Goal: Task Accomplishment & Management: Use online tool/utility

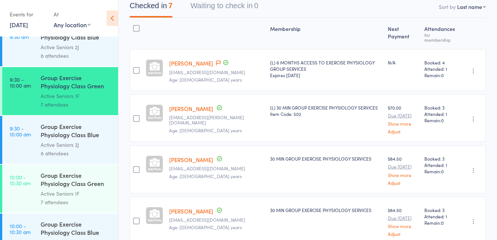
scroll to position [564, 0]
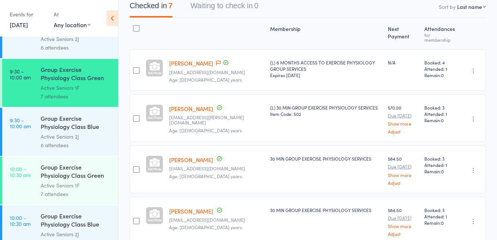
click at [46, 191] on div "7 attendees" at bounding box center [76, 194] width 71 height 9
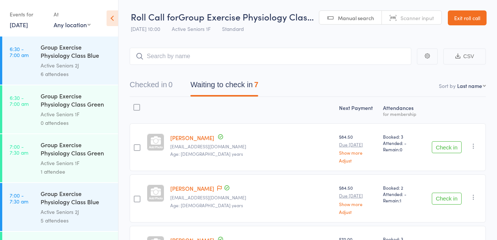
click at [442, 148] on button "Check in" at bounding box center [447, 147] width 30 height 12
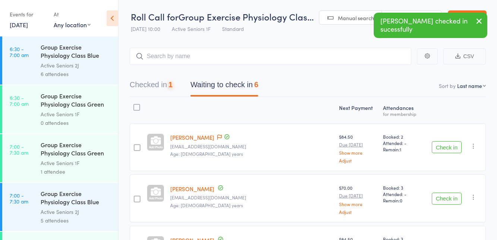
click at [449, 145] on button "Check in" at bounding box center [447, 147] width 30 height 12
click at [452, 145] on button "Check in" at bounding box center [447, 147] width 30 height 12
click at [446, 150] on button "Check in" at bounding box center [447, 147] width 30 height 12
click at [449, 149] on button "Check in" at bounding box center [447, 147] width 30 height 12
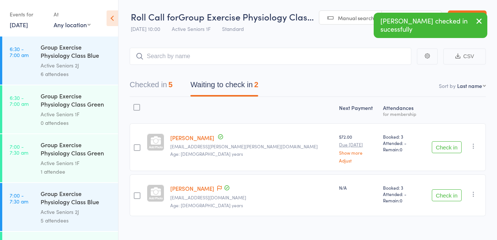
click at [447, 148] on button "Check in" at bounding box center [447, 147] width 30 height 12
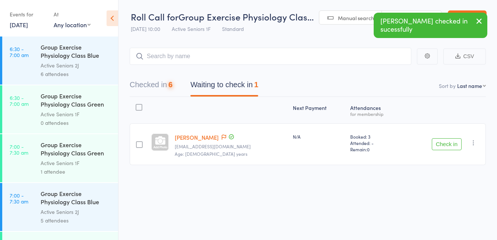
click at [449, 144] on button "Check in" at bounding box center [447, 144] width 30 height 12
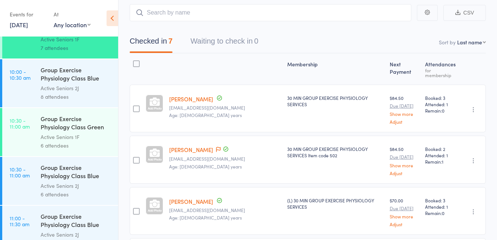
scroll to position [711, 0]
click at [40, 149] on link "10:30 - 11:00 am Group Exercise Physiology Class Green Room Active Seniors 1F 6…" at bounding box center [60, 131] width 116 height 48
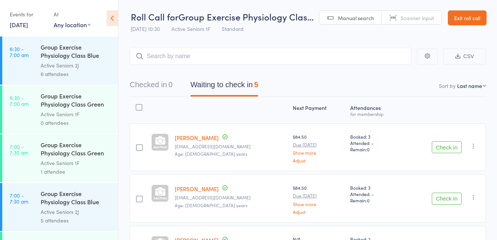
click at [445, 199] on button "Check in" at bounding box center [447, 199] width 30 height 12
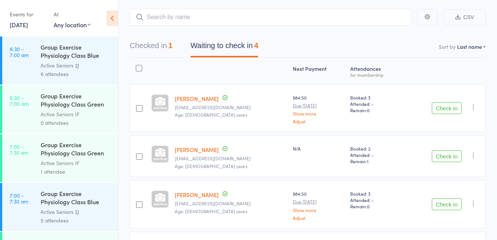
scroll to position [40, 0]
click at [453, 157] on button "Check in" at bounding box center [447, 156] width 30 height 12
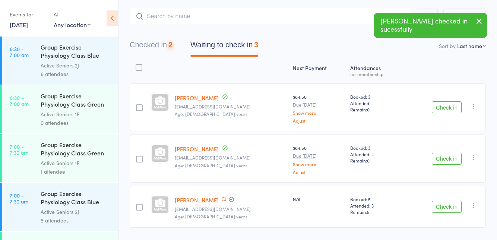
scroll to position [28, 0]
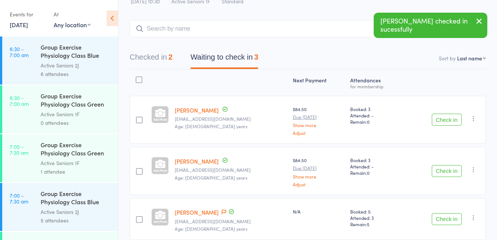
click at [191, 113] on link "[PERSON_NAME]" at bounding box center [197, 110] width 44 height 8
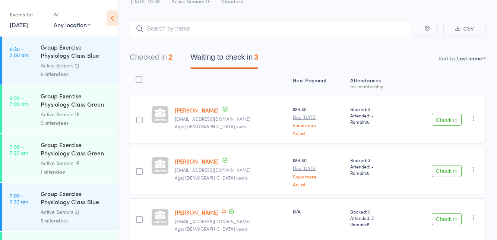
click at [450, 122] on button "Check in" at bounding box center [447, 120] width 30 height 12
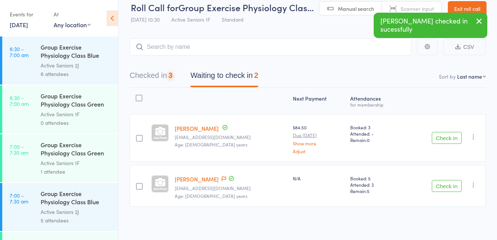
scroll to position [8, 0]
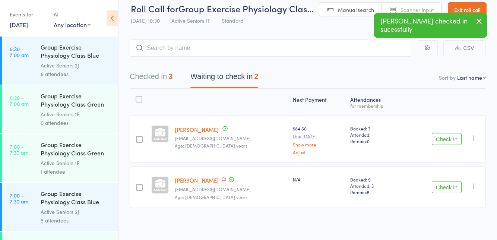
click at [443, 140] on button "Check in" at bounding box center [447, 139] width 30 height 12
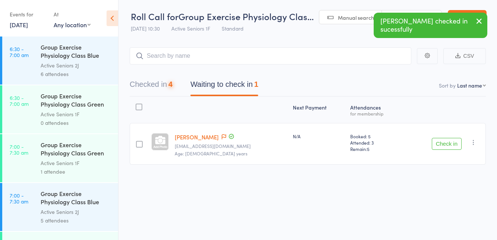
scroll to position [0, 0]
click at [214, 138] on link "[PERSON_NAME]" at bounding box center [197, 137] width 44 height 8
click at [222, 138] on icon at bounding box center [224, 136] width 4 height 5
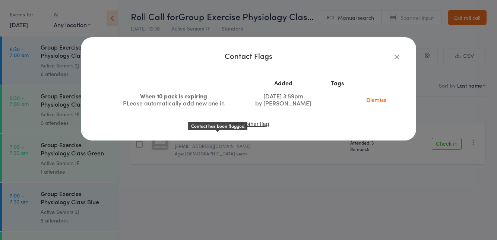
click at [400, 60] on icon "button" at bounding box center [397, 57] width 8 height 8
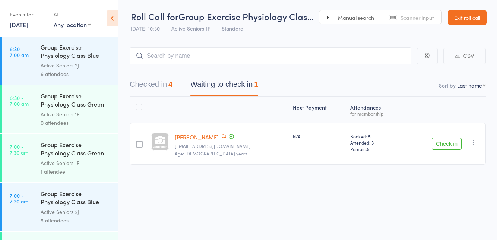
click at [451, 145] on button "Check in" at bounding box center [447, 144] width 30 height 12
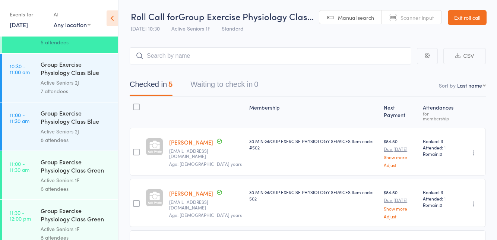
scroll to position [814, 0]
click at [51, 180] on div "Active Seniors 1F" at bounding box center [76, 180] width 71 height 9
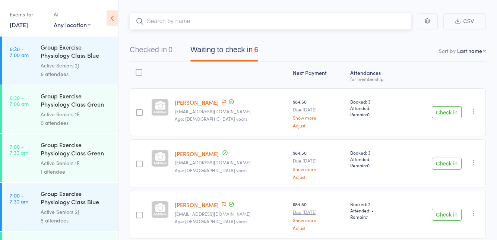
scroll to position [35, 0]
click at [444, 113] on button "Check in" at bounding box center [447, 112] width 30 height 12
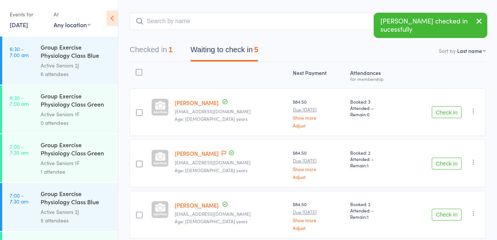
click at [448, 113] on button "Check in" at bounding box center [447, 112] width 30 height 12
click at [447, 113] on button "Check in" at bounding box center [447, 112] width 30 height 12
click at [444, 115] on button "Check in" at bounding box center [447, 113] width 30 height 12
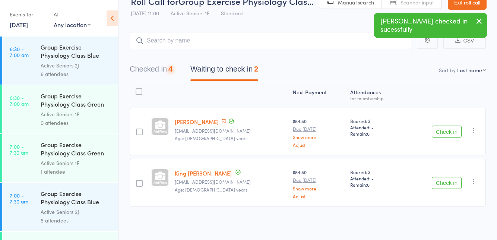
scroll to position [0, 0]
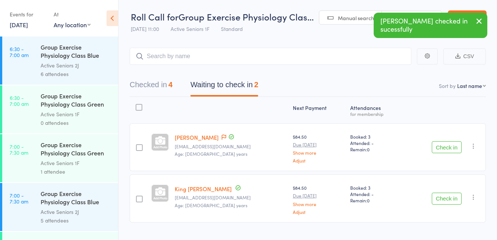
click at [440, 149] on button "Check in" at bounding box center [447, 147] width 30 height 12
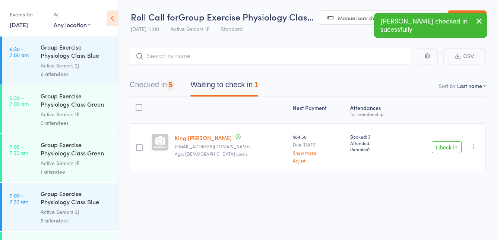
click at [444, 146] on button "Check in" at bounding box center [447, 147] width 30 height 12
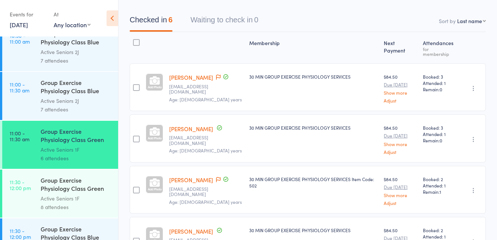
scroll to position [48, 0]
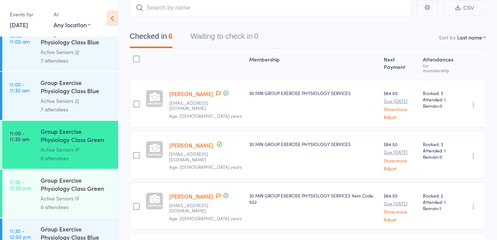
click at [216, 91] on span at bounding box center [218, 93] width 4 height 7
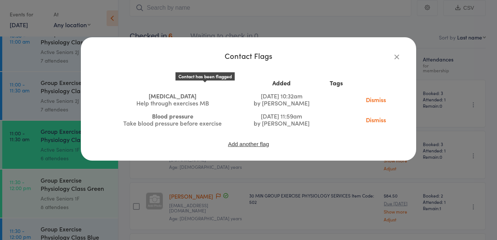
click at [395, 60] on icon "button" at bounding box center [397, 57] width 8 height 8
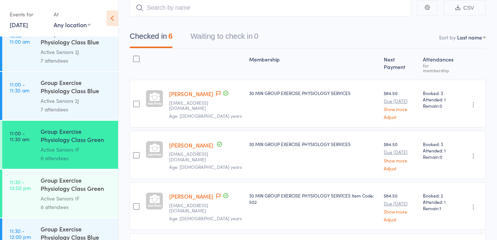
click at [216, 91] on icon at bounding box center [218, 93] width 4 height 5
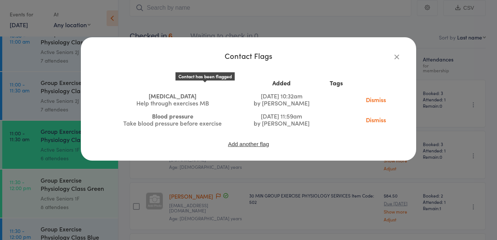
click at [398, 58] on icon "button" at bounding box center [397, 57] width 8 height 8
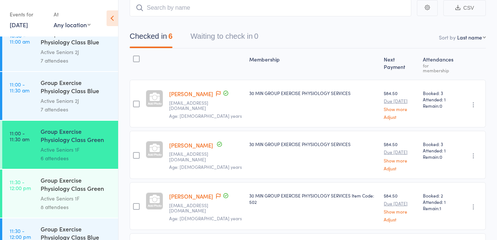
click at [86, 196] on div "Active Seniors 1F" at bounding box center [76, 198] width 71 height 9
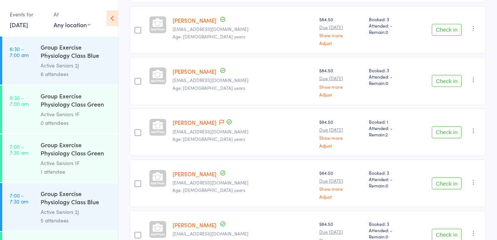
scroll to position [287, 0]
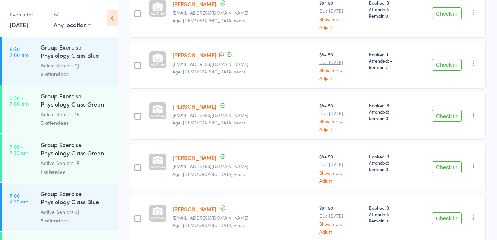
click at [449, 169] on button "Check in" at bounding box center [447, 167] width 30 height 12
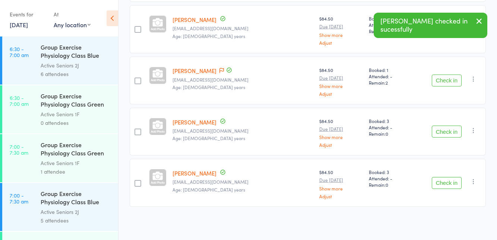
scroll to position [237, 0]
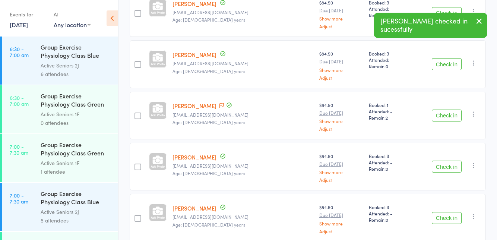
click at [449, 163] on button "Check in" at bounding box center [447, 167] width 30 height 12
click at [226, 154] on icon at bounding box center [229, 156] width 7 height 7
click at [220, 154] on icon at bounding box center [222, 156] width 4 height 5
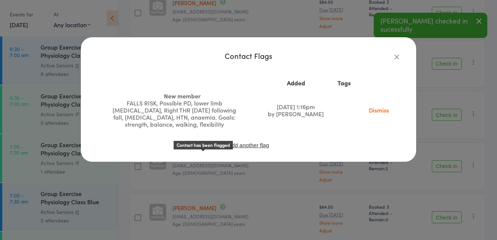
click at [236, 108] on div "FALLS RISK, Possible PD, lower limb [MEDICAL_DATA], Right THR [DATE] following …" at bounding box center [174, 114] width 131 height 28
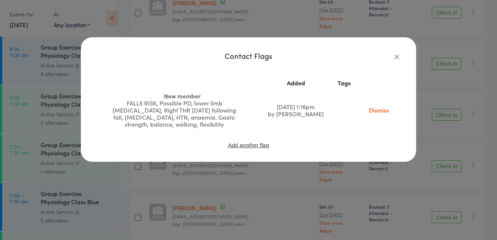
click at [397, 60] on icon "button" at bounding box center [397, 57] width 8 height 8
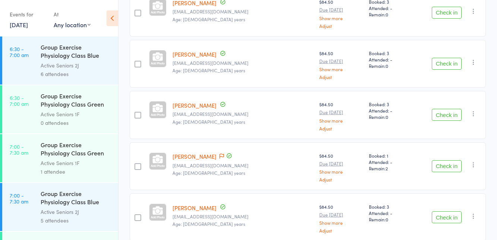
click at [441, 166] on button "Check in" at bounding box center [447, 166] width 30 height 12
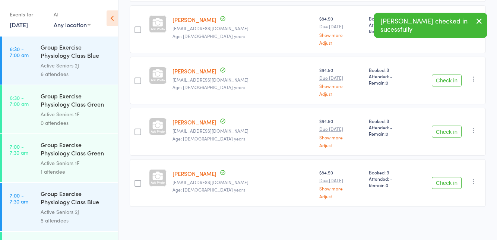
scroll to position [135, 0]
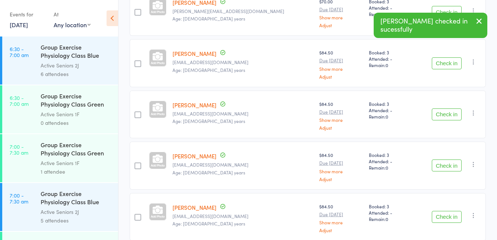
click at [443, 166] on button "Check in" at bounding box center [447, 166] width 30 height 12
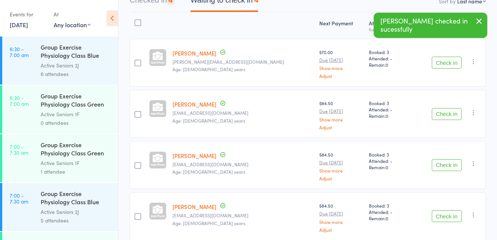
click at [440, 162] on button "Check in" at bounding box center [447, 165] width 30 height 12
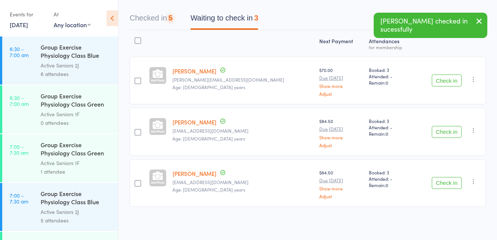
scroll to position [34, 0]
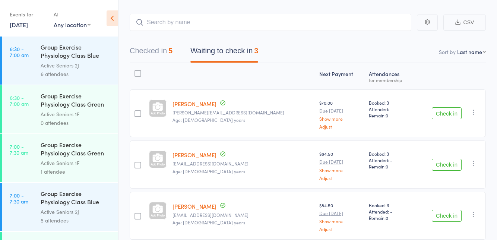
click at [446, 114] on button "Check in" at bounding box center [447, 113] width 30 height 12
click at [445, 116] on button "Check in" at bounding box center [447, 113] width 30 height 12
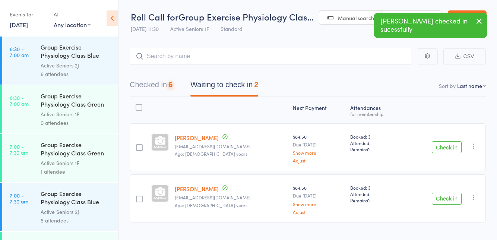
click at [440, 149] on button "Check in" at bounding box center [447, 147] width 30 height 12
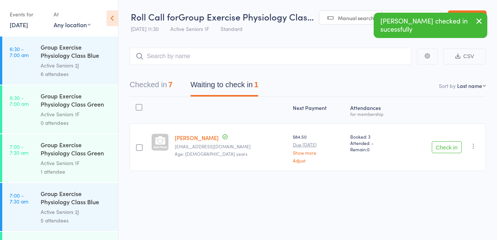
click at [448, 147] on button "Check in" at bounding box center [447, 147] width 30 height 12
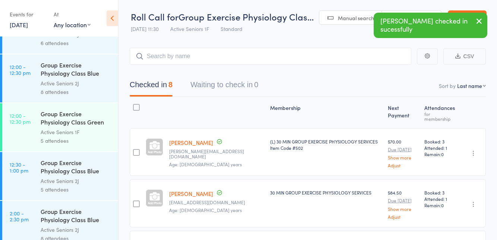
scroll to position [1056, 0]
click at [48, 137] on div "5 attendees" at bounding box center [76, 141] width 71 height 9
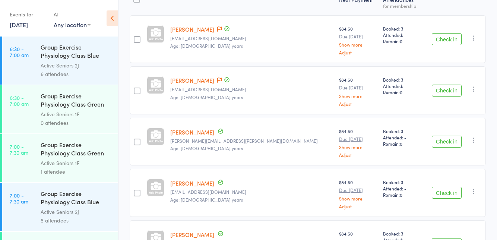
scroll to position [135, 0]
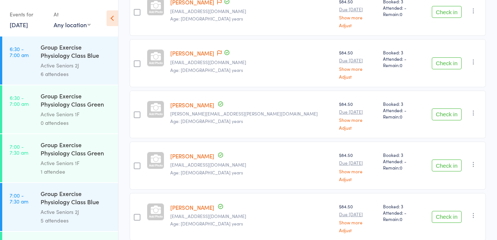
click at [497, 4] on main "CSV Checked in 0 Waiting to check in 5 Sort by Last name First name Last name B…" at bounding box center [308, 87] width 379 height 373
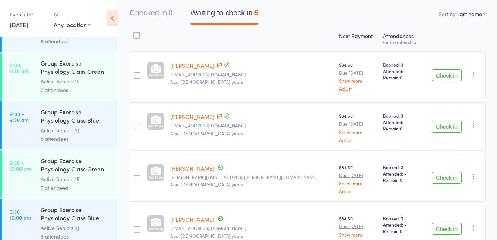
scroll to position [74, 0]
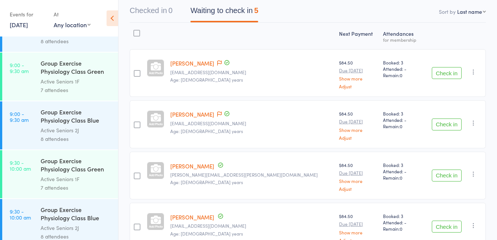
click at [446, 176] on button "Check in" at bounding box center [447, 176] width 30 height 12
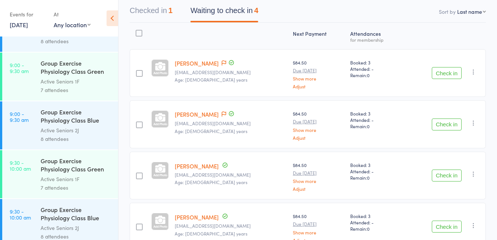
click at [222, 64] on icon at bounding box center [224, 62] width 4 height 5
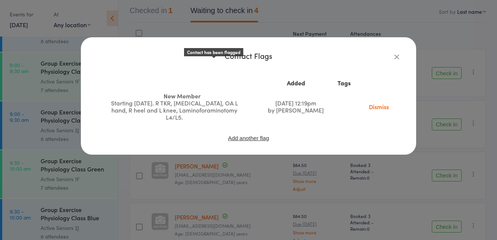
click at [395, 56] on icon "button" at bounding box center [397, 57] width 8 height 8
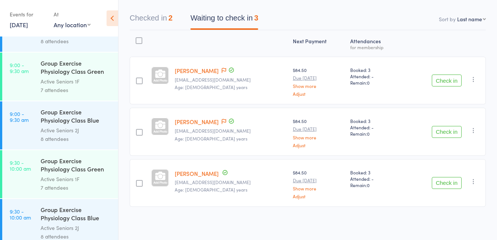
scroll to position [34, 0]
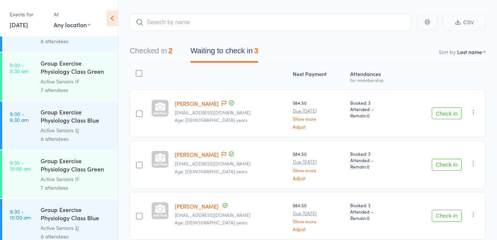
click at [453, 113] on button "Check in" at bounding box center [447, 113] width 30 height 12
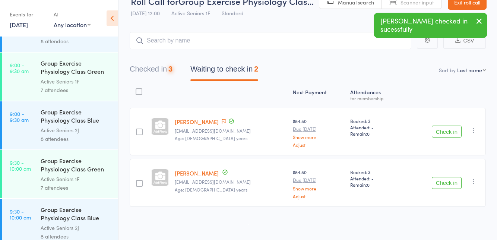
scroll to position [0, 0]
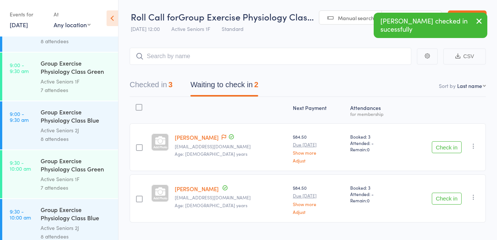
click at [222, 136] on icon at bounding box center [224, 137] width 4 height 5
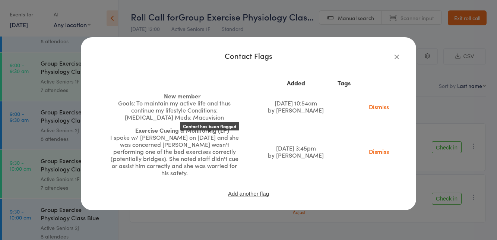
click at [277, 119] on td "[DATE] 10:54am by [PERSON_NAME]" at bounding box center [296, 106] width 72 height 34
click at [494, 51] on div "Contact Flags Added Tags New member Goals: To maintain my active life and thus …" at bounding box center [248, 120] width 497 height 240
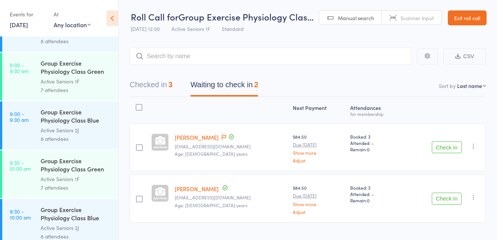
click at [163, 87] on button "Checked in 3" at bounding box center [151, 87] width 43 height 20
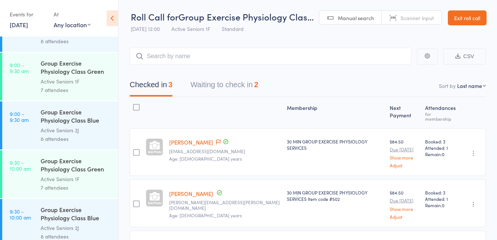
click at [216, 139] on icon at bounding box center [218, 141] width 4 height 5
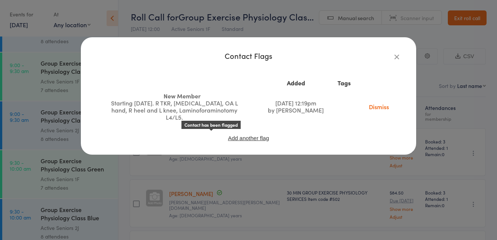
click at [226, 90] on td "New Member Starting [DATE]. R TKR, [MEDICAL_DATA], OA L hand, R heel and L knee…" at bounding box center [182, 106] width 155 height 34
click at [395, 59] on icon "button" at bounding box center [397, 57] width 8 height 8
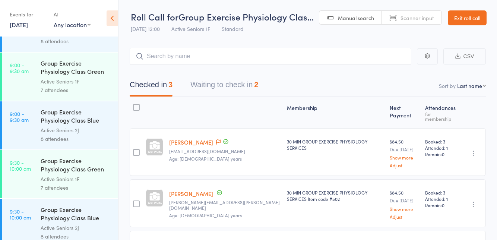
click at [241, 84] on button "Waiting to check in 2" at bounding box center [225, 87] width 68 height 20
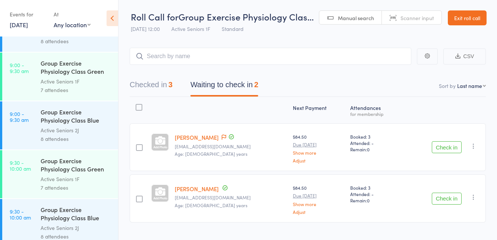
click at [222, 138] on icon at bounding box center [224, 137] width 4 height 5
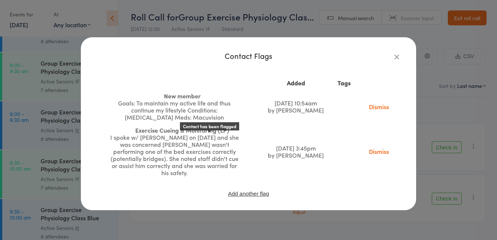
click at [216, 109] on div "Goals: To maintain my active life and thus continue my lifestyle Conditions: [M…" at bounding box center [174, 110] width 131 height 21
click at [399, 60] on icon "button" at bounding box center [397, 57] width 8 height 8
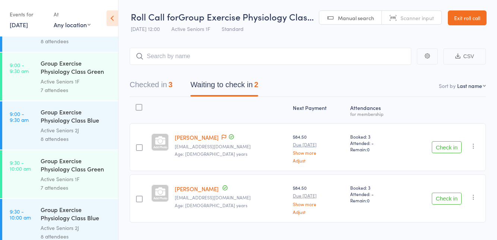
click at [440, 199] on button "Check in" at bounding box center [447, 199] width 30 height 12
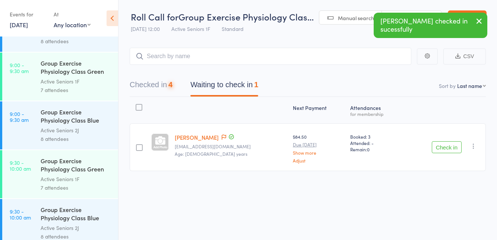
click at [163, 82] on button "Checked in 4" at bounding box center [151, 87] width 43 height 20
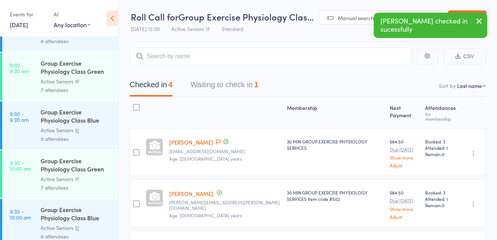
click at [238, 88] on button "Waiting to check in 1" at bounding box center [225, 87] width 68 height 20
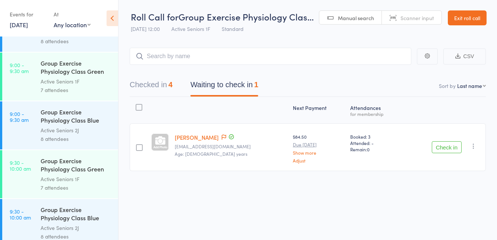
click at [165, 88] on button "Checked in 4" at bounding box center [151, 87] width 43 height 20
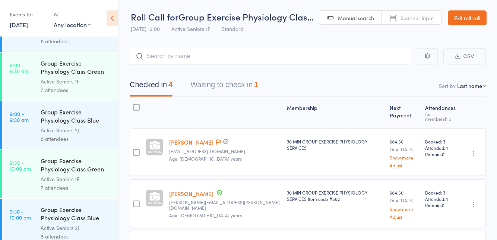
click at [223, 95] on button "Waiting to check in 1" at bounding box center [225, 87] width 68 height 20
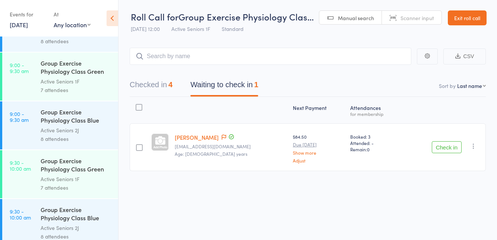
click at [442, 148] on button "Check in" at bounding box center [447, 147] width 30 height 12
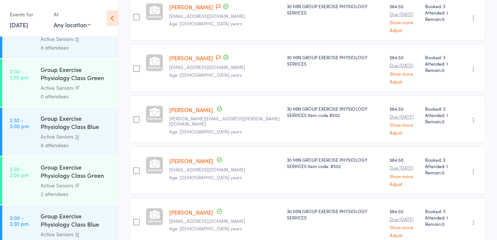
scroll to position [1253, 0]
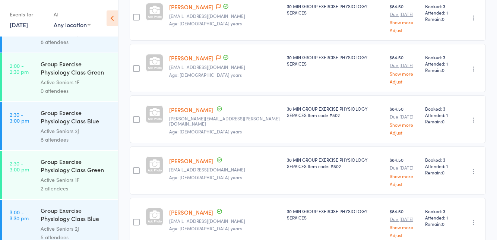
click at [104, 81] on div "Active Seniors 1F" at bounding box center [76, 82] width 71 height 9
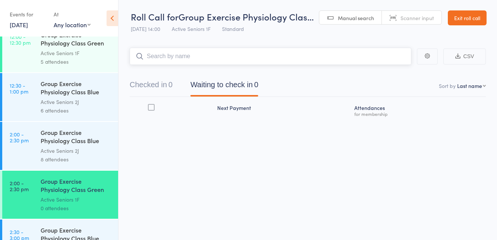
scroll to position [1137, 0]
